Goal: Information Seeking & Learning: Learn about a topic

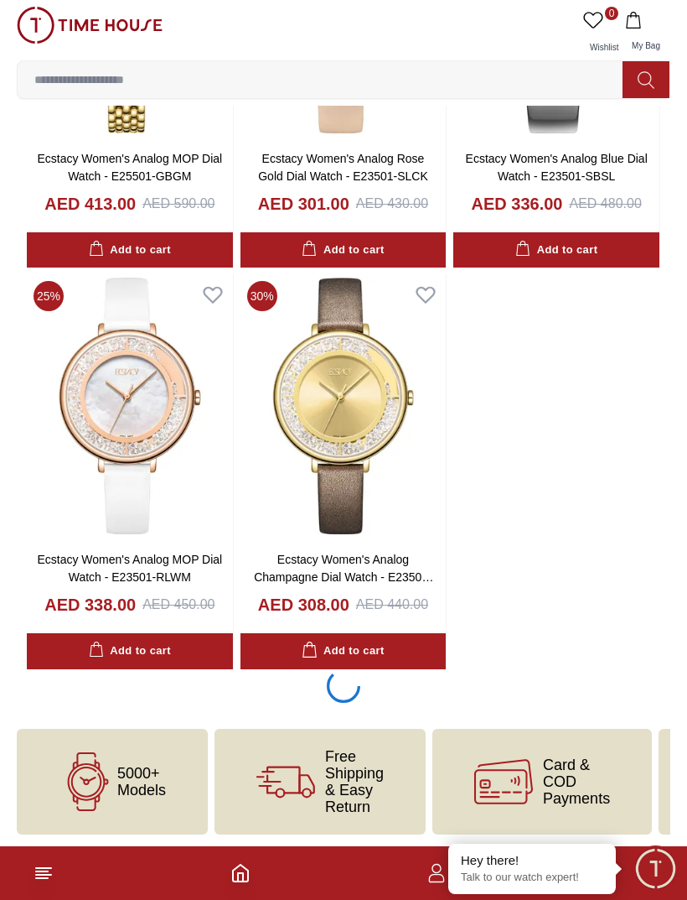
scroll to position [2312, 0]
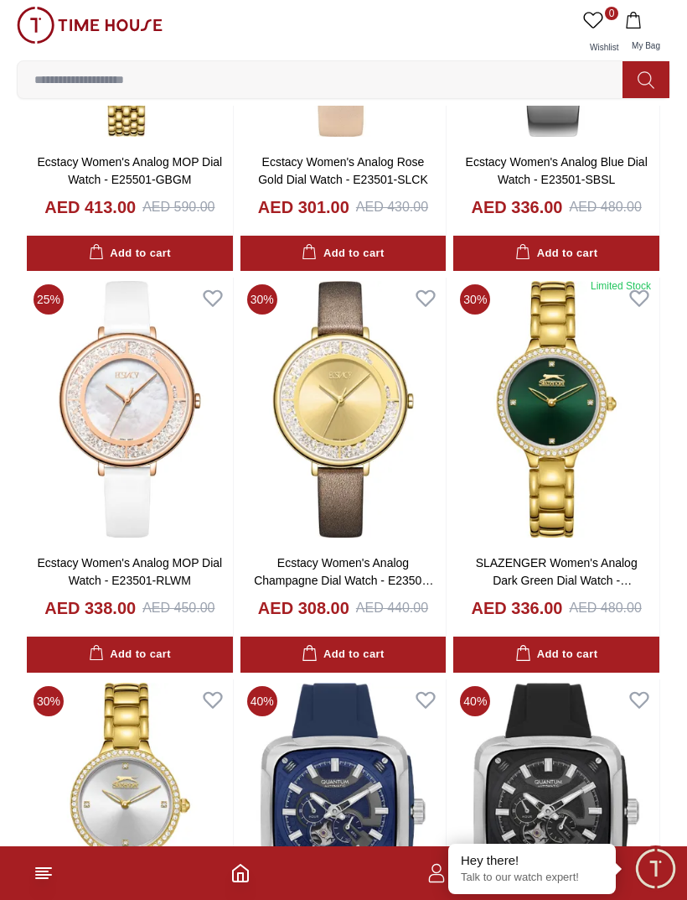
click at [89, 23] on img at bounding box center [90, 25] width 146 height 37
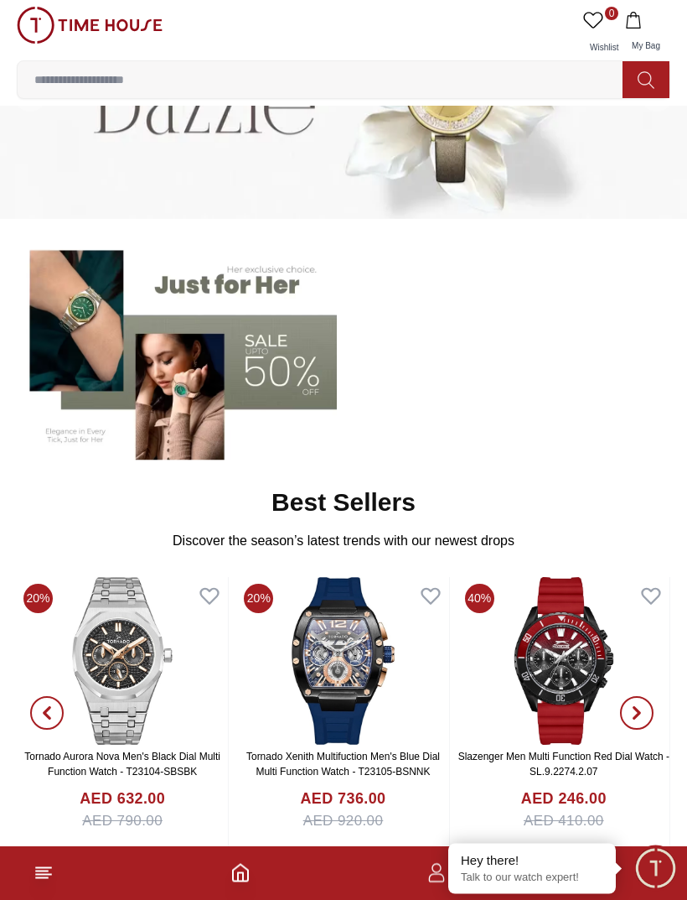
scroll to position [246, 0]
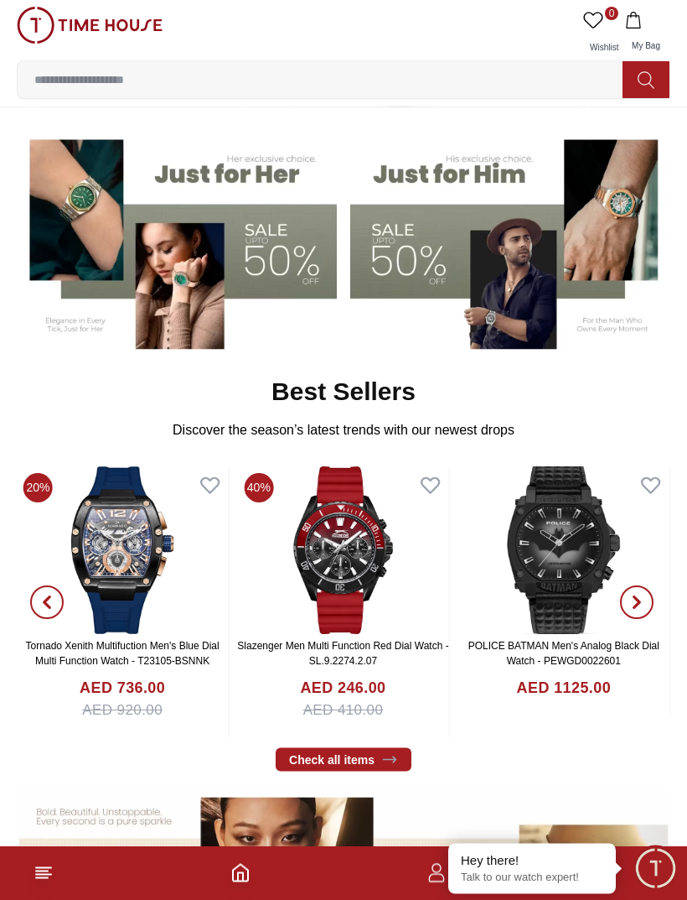
click at [485, 168] on img at bounding box center [510, 238] width 320 height 223
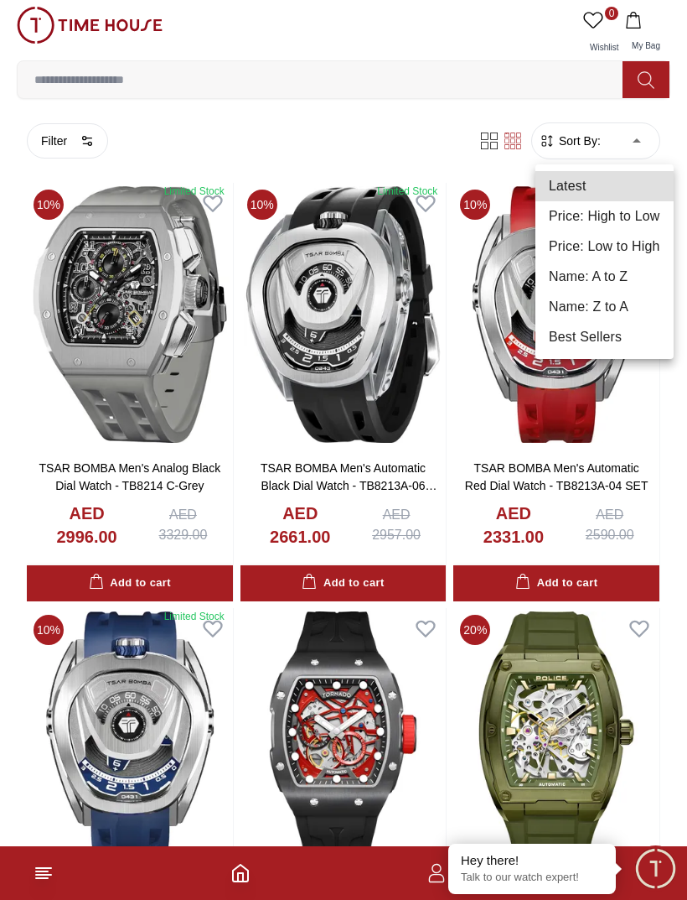
click at [620, 246] on li "Price: Low to High" at bounding box center [605, 246] width 138 height 30
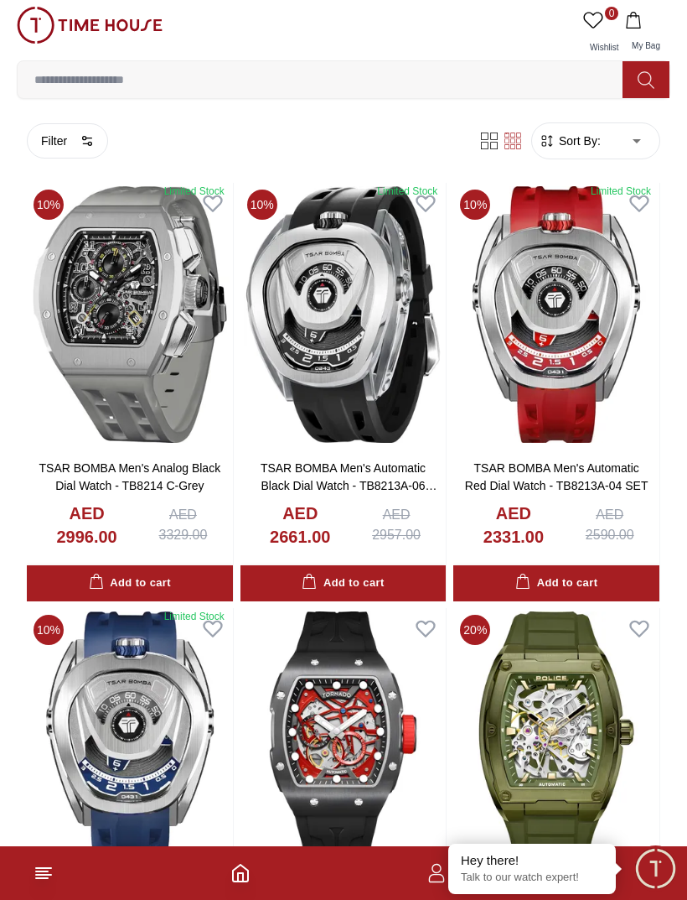
type input "*"
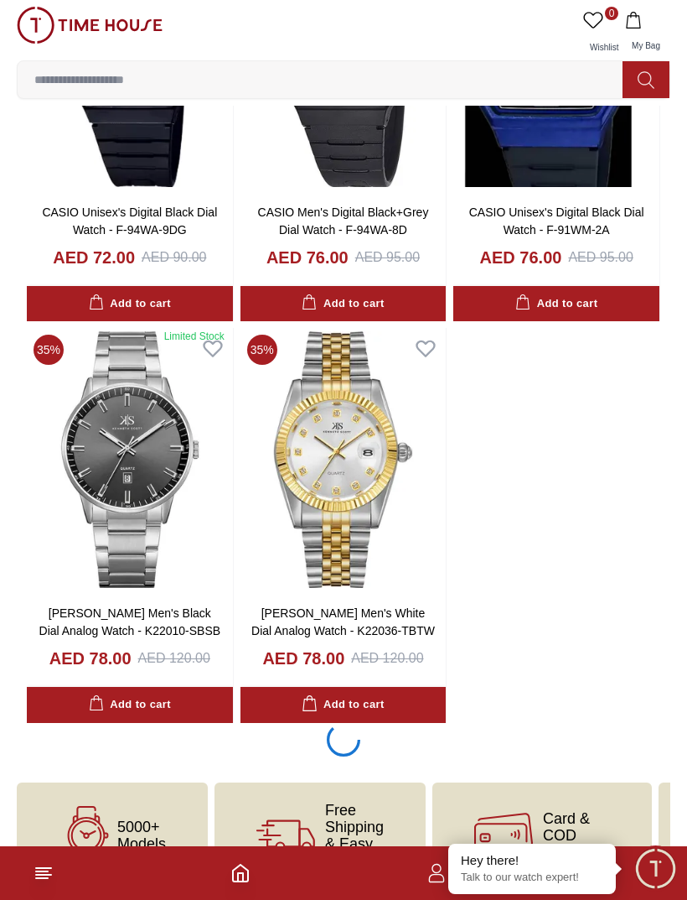
scroll to position [2259, 0]
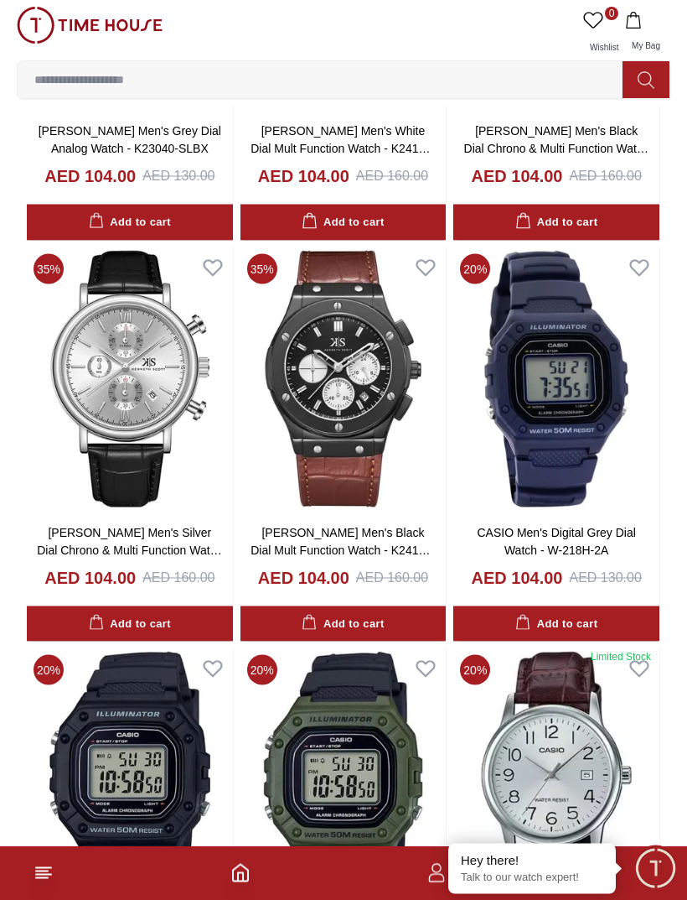
scroll to position [6705, 0]
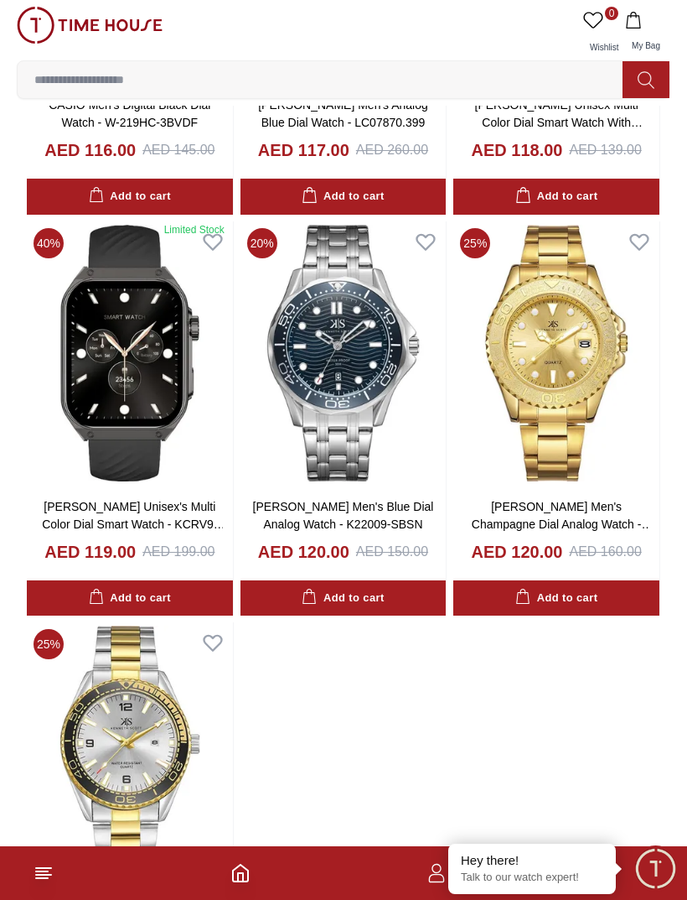
scroll to position [12870, 0]
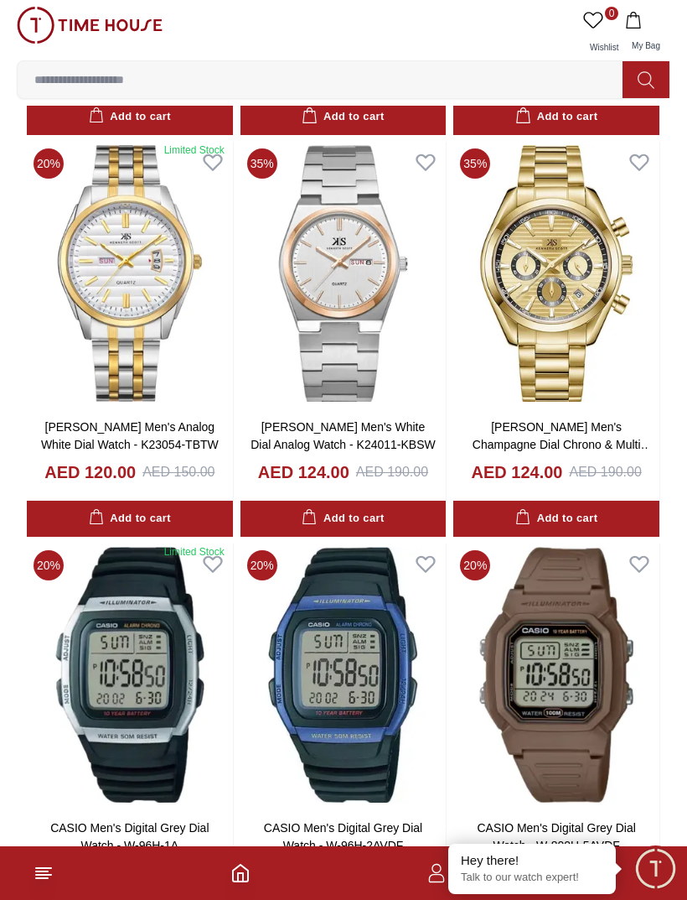
scroll to position [14489, 0]
